Goal: Task Accomplishment & Management: Use online tool/utility

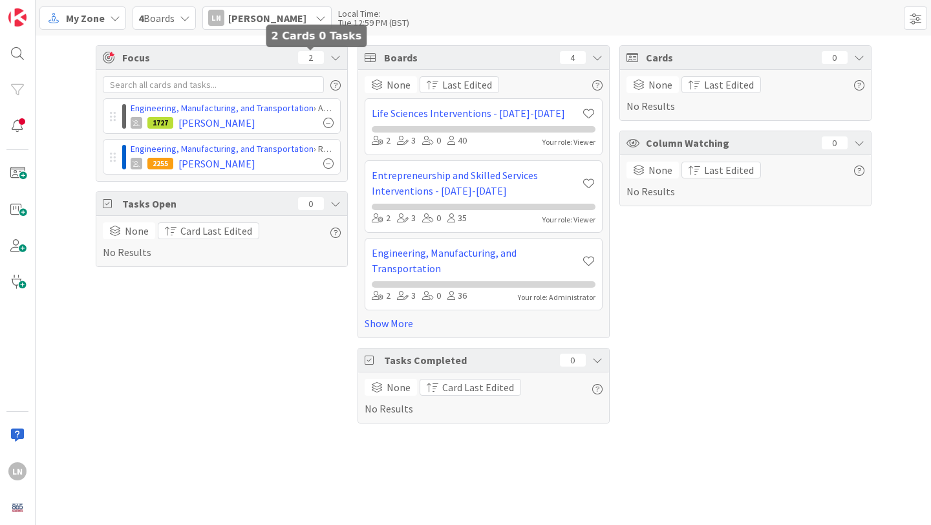
click at [312, 56] on div "2" at bounding box center [311, 57] width 26 height 13
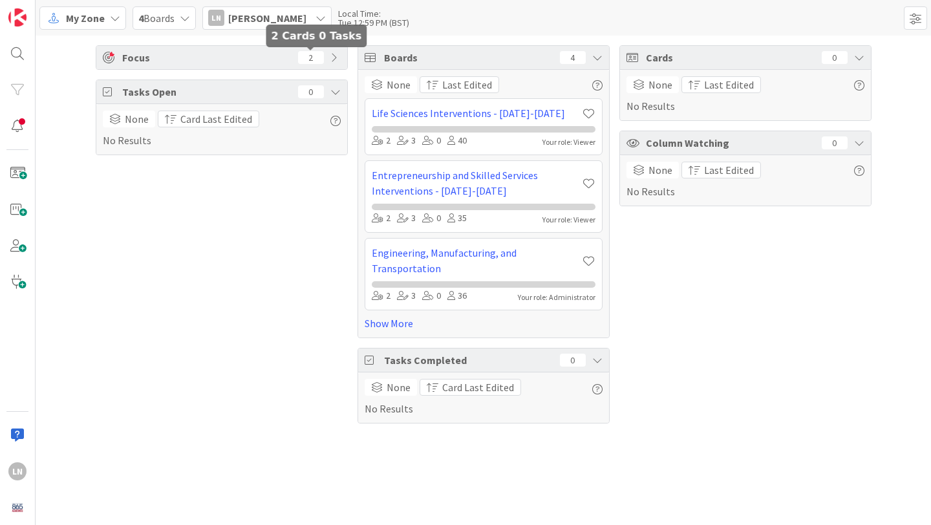
click at [312, 56] on div "2" at bounding box center [311, 57] width 26 height 13
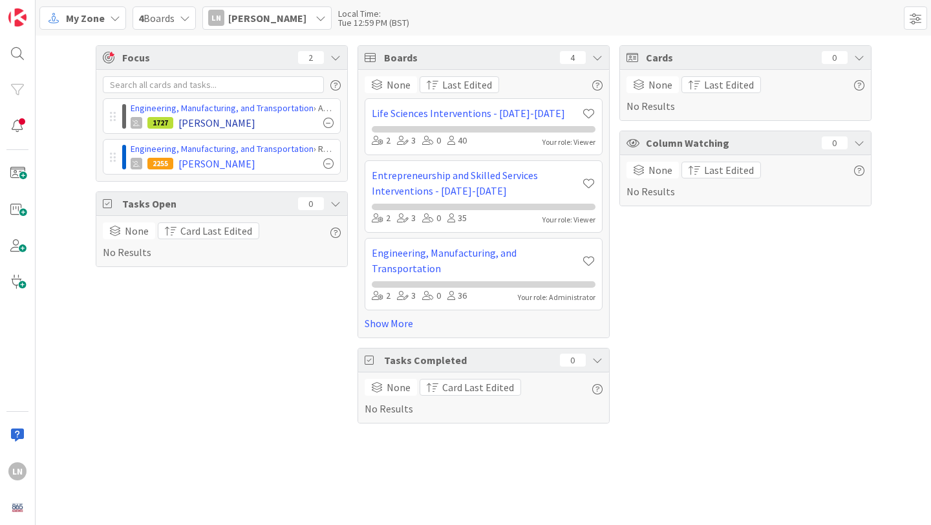
click at [263, 116] on div "1727 [PERSON_NAME]" at bounding box center [232, 123] width 203 height 16
click at [192, 124] on span "[PERSON_NAME]" at bounding box center [216, 123] width 77 height 16
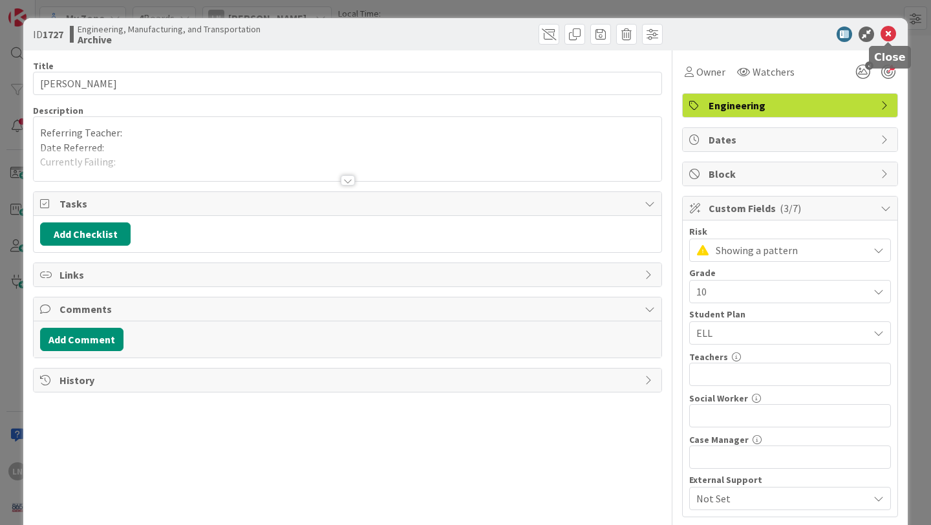
click at [888, 34] on icon at bounding box center [889, 35] width 16 height 16
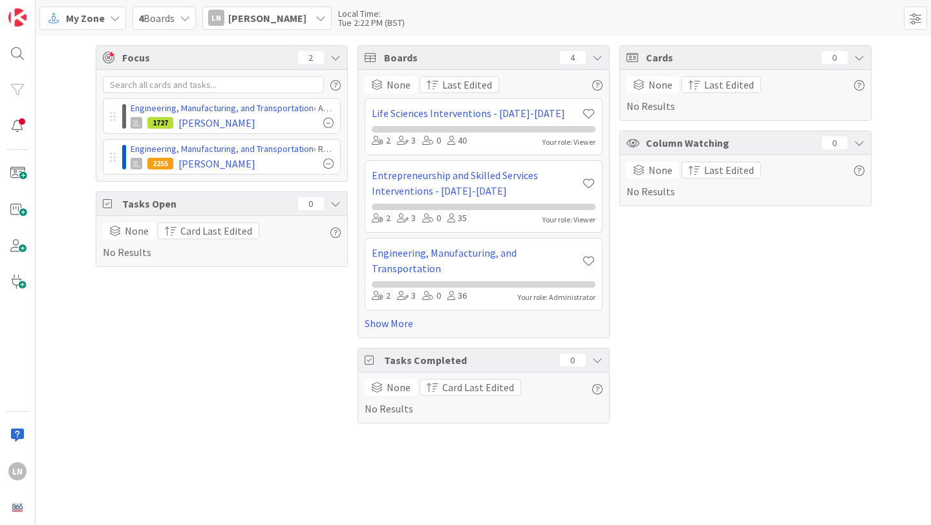
click at [94, 17] on span "My Zone" at bounding box center [85, 18] width 39 height 16
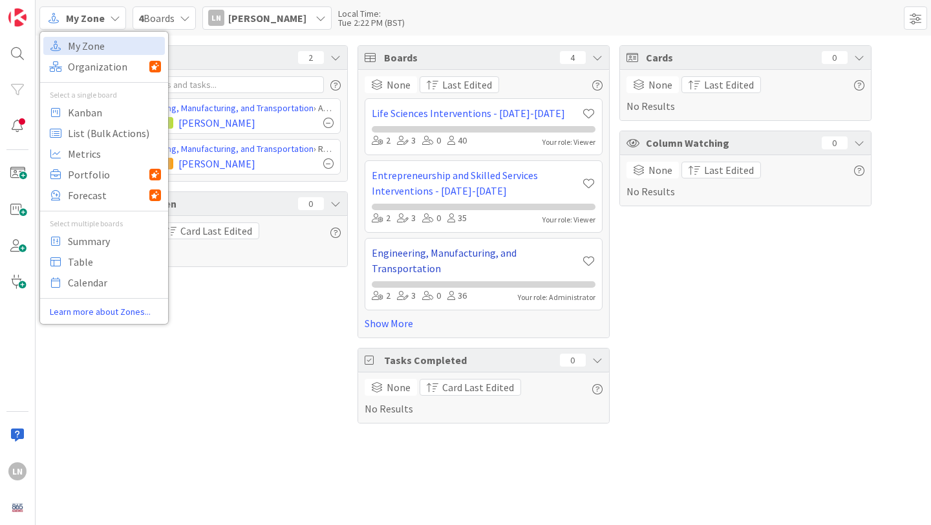
click at [462, 255] on link "Engineering, Manufacturing, and Transportation" at bounding box center [477, 260] width 210 height 31
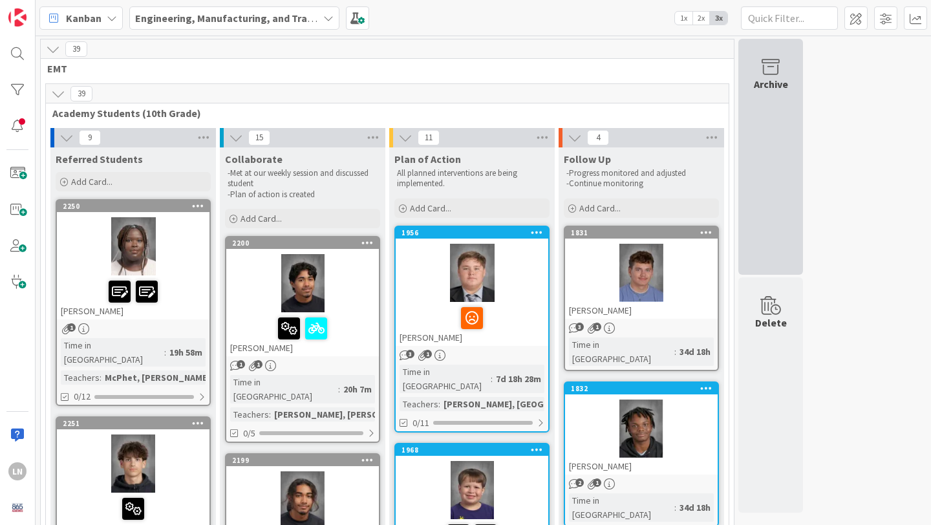
click at [780, 141] on div "Archive" at bounding box center [770, 157] width 65 height 236
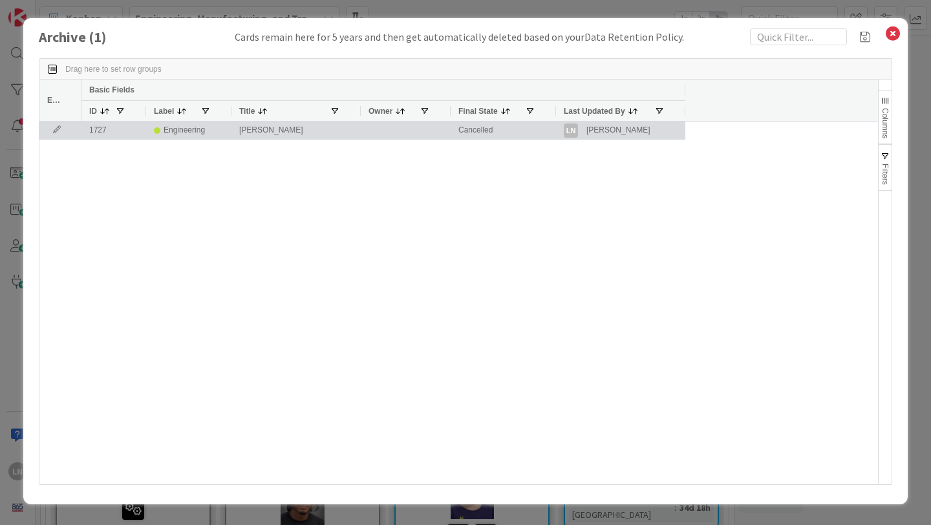
click at [174, 130] on div "Engineering" at bounding box center [184, 130] width 41 height 16
click at [59, 127] on icon at bounding box center [56, 130] width 19 height 8
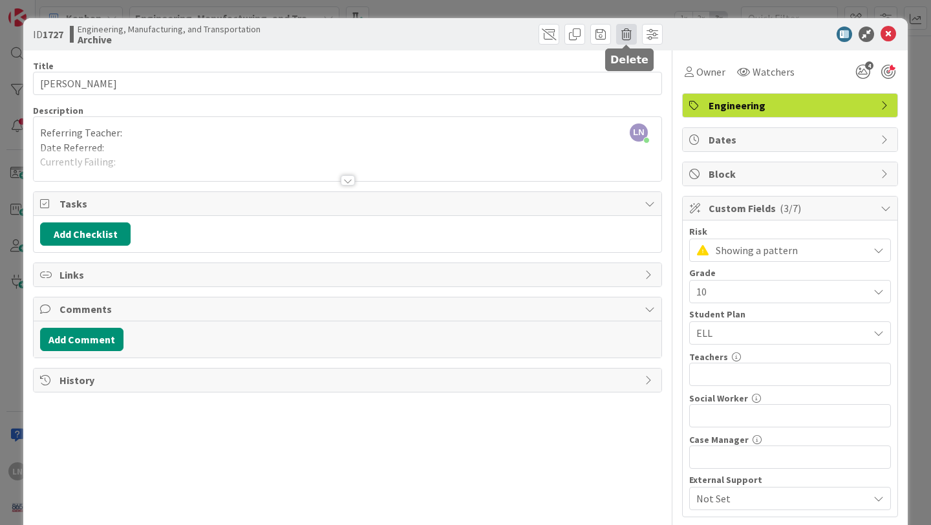
click at [627, 35] on span at bounding box center [626, 34] width 21 height 21
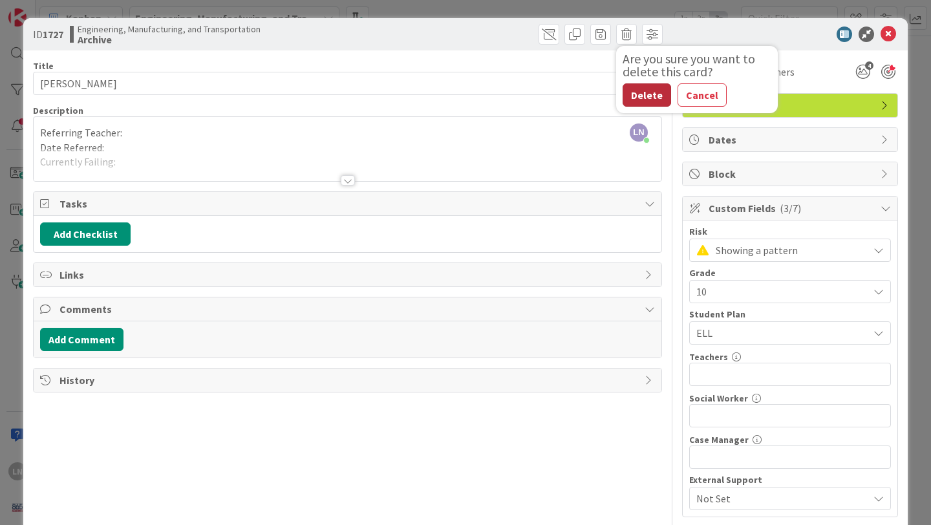
click at [648, 94] on button "Delete" at bounding box center [647, 94] width 48 height 23
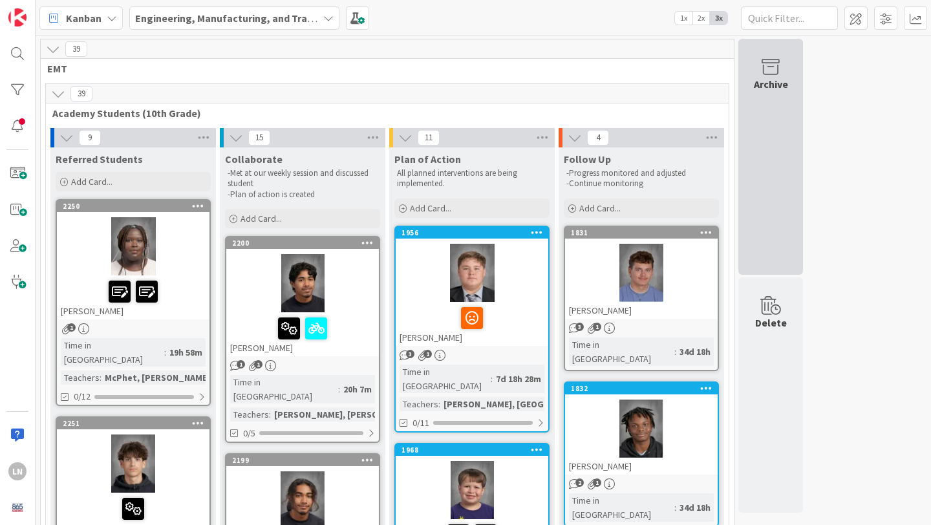
click at [780, 107] on div "Archive" at bounding box center [770, 157] width 65 height 236
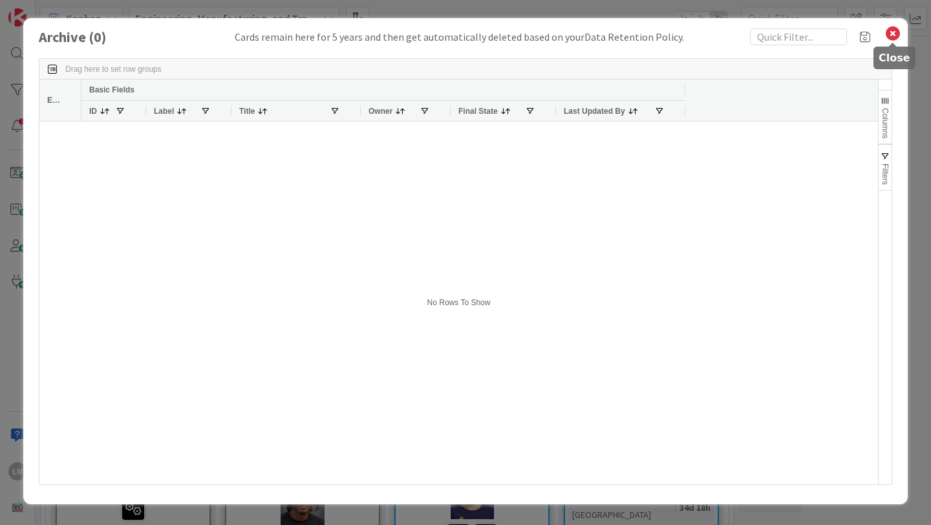
click at [892, 36] on icon at bounding box center [892, 34] width 17 height 18
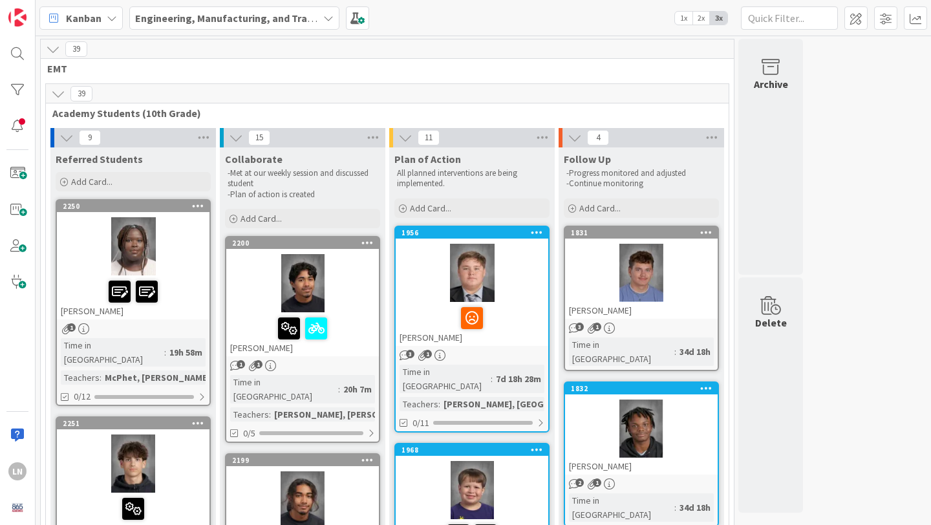
click at [495, 70] on span "EMT" at bounding box center [382, 68] width 670 height 13
